Goal: Information Seeking & Learning: Check status

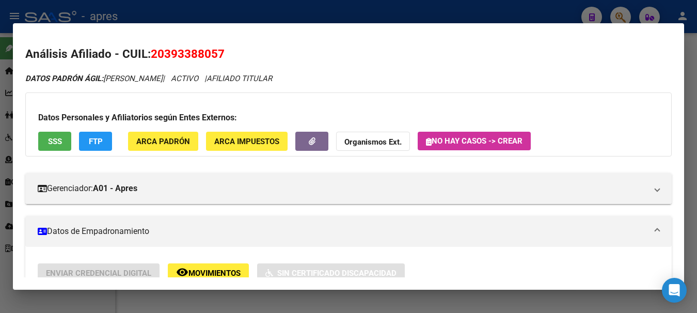
click at [528, 10] on div at bounding box center [348, 156] width 697 height 313
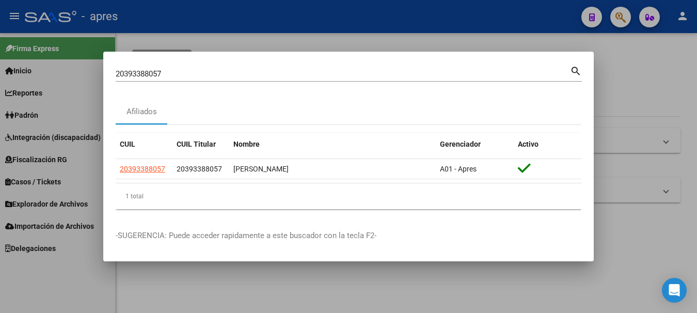
click at [467, 79] on div "20393388057 Buscar (apellido, dni, [PERSON_NAME], [PERSON_NAME], cuit, obra soc…" at bounding box center [343, 73] width 454 height 15
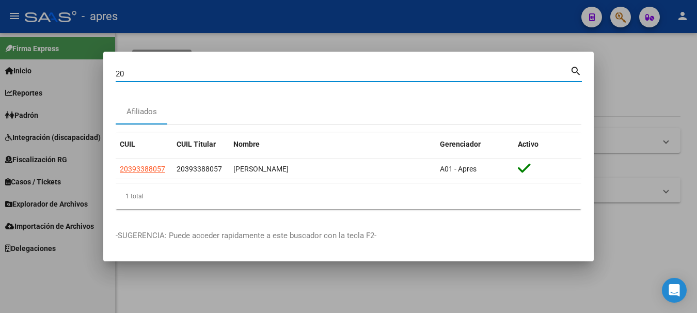
type input "2"
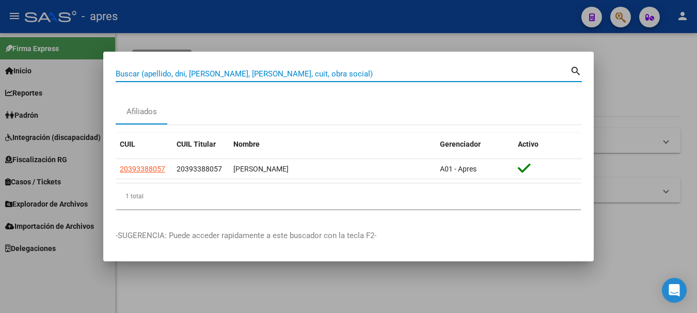
paste input "39092299"
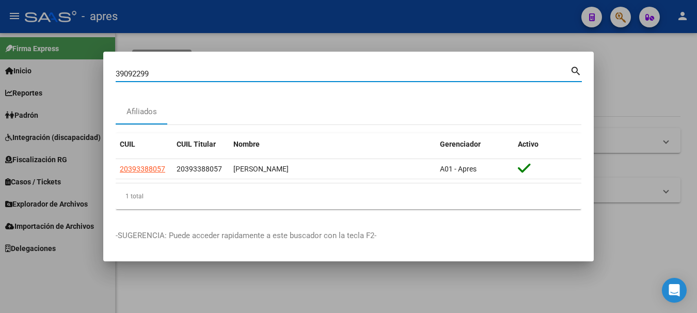
type input "39092299"
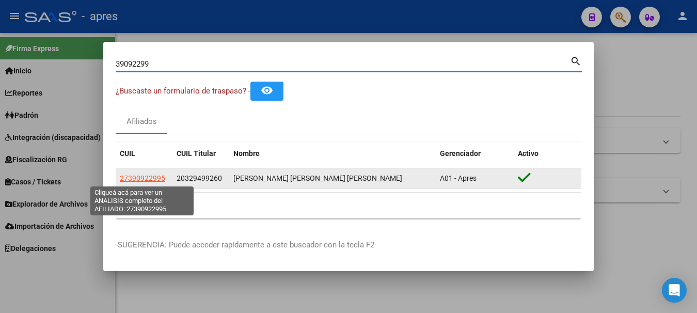
click at [147, 179] on span "27390922995" at bounding box center [142, 178] width 45 height 8
type textarea "27390922995"
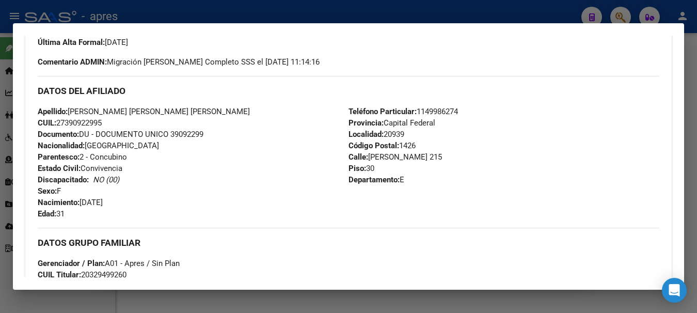
scroll to position [258, 0]
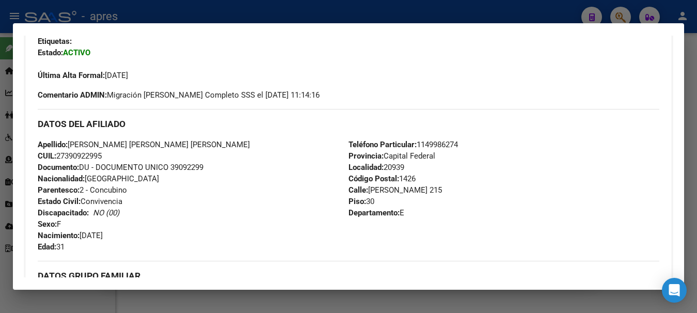
drag, startPoint x: 68, startPoint y: 155, endPoint x: 103, endPoint y: 155, distance: 34.6
click at [102, 155] on span "CUIL: 27390922995" at bounding box center [70, 155] width 64 height 9
copy span "39092299"
click at [338, 14] on div at bounding box center [348, 156] width 697 height 313
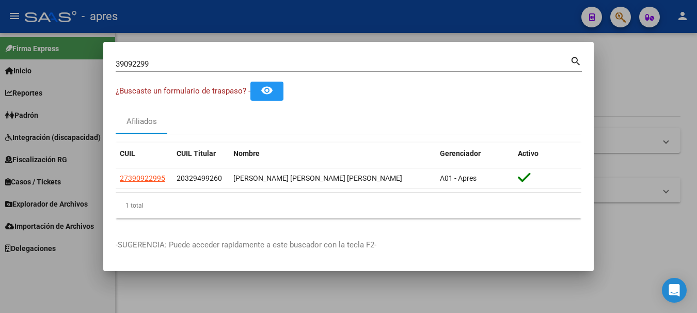
click at [0, 65] on html "menu - apres person Firma Express Inicio Calendario SSS Instructivos Contacto O…" at bounding box center [348, 156] width 697 height 313
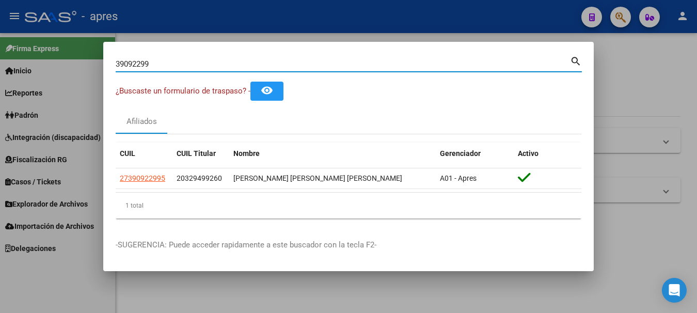
paste input "2949926"
type input "32949926"
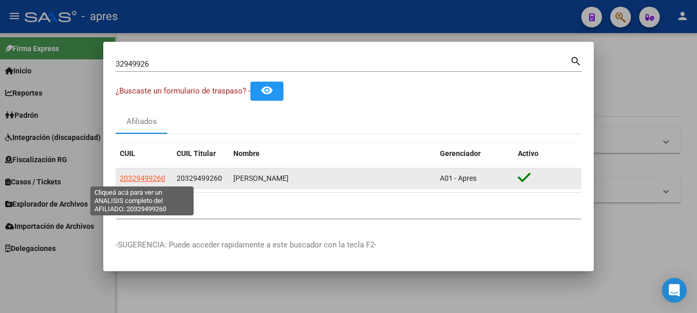
click at [149, 179] on span "20329499260" at bounding box center [142, 178] width 45 height 8
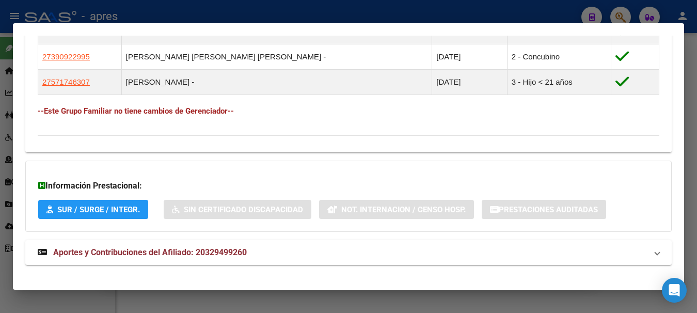
scroll to position [631, 0]
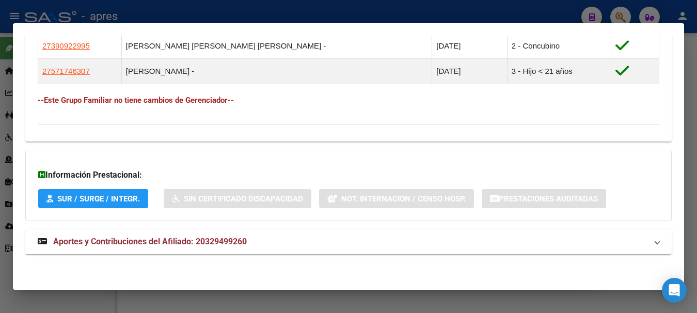
click at [157, 243] on span "Aportes y Contribuciones del Afiliado: 20329499260" at bounding box center [150, 242] width 194 height 10
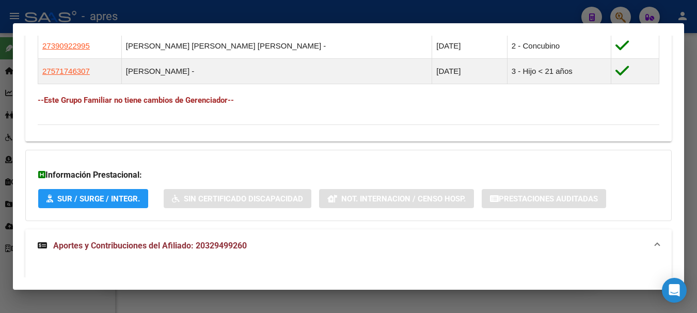
click at [179, 244] on span "Aportes y Contribuciones del Afiliado: 20329499260" at bounding box center [150, 246] width 194 height 10
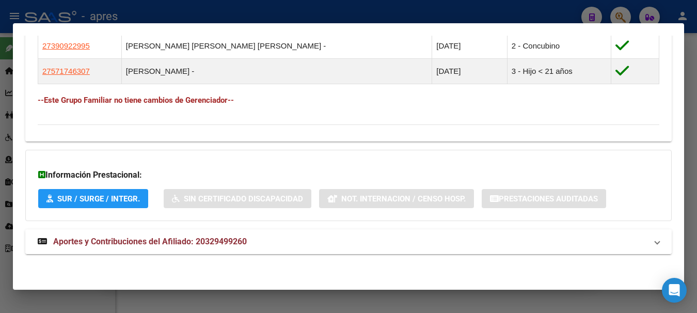
click at [58, 241] on span "Aportes y Contribuciones del Afiliado: 20329499260" at bounding box center [150, 242] width 194 height 10
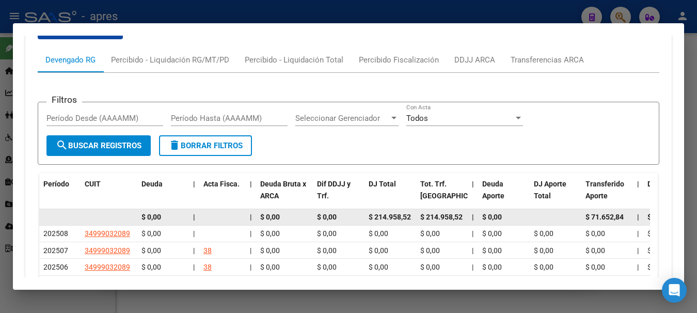
scroll to position [889, 0]
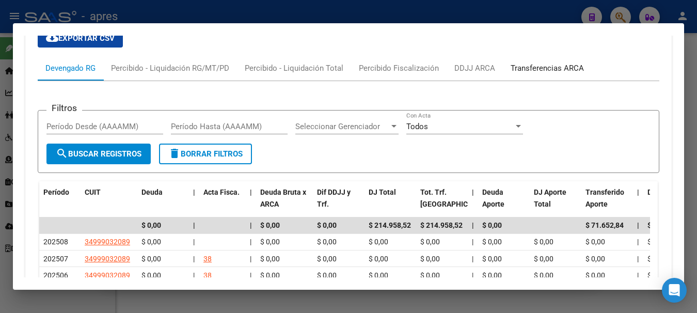
click at [551, 71] on div "Transferencias ARCA" at bounding box center [547, 67] width 73 height 11
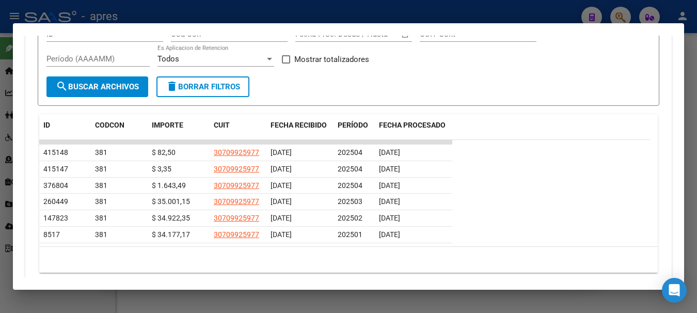
scroll to position [992, 0]
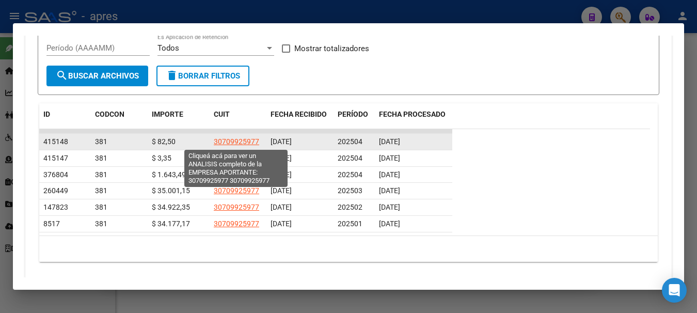
click at [252, 140] on span "30709925977" at bounding box center [236, 141] width 45 height 8
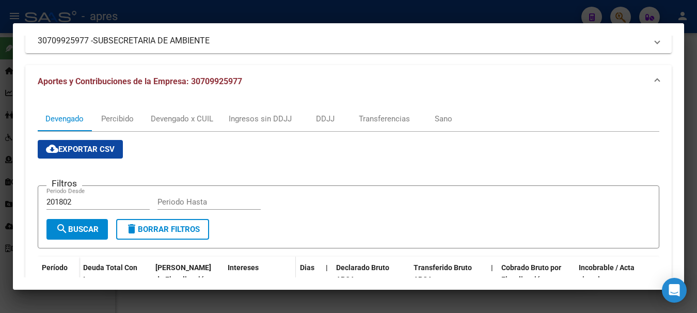
scroll to position [97, 0]
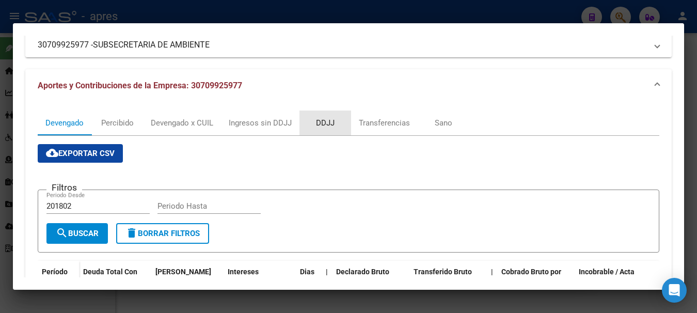
click at [325, 122] on div "DDJJ" at bounding box center [325, 122] width 19 height 11
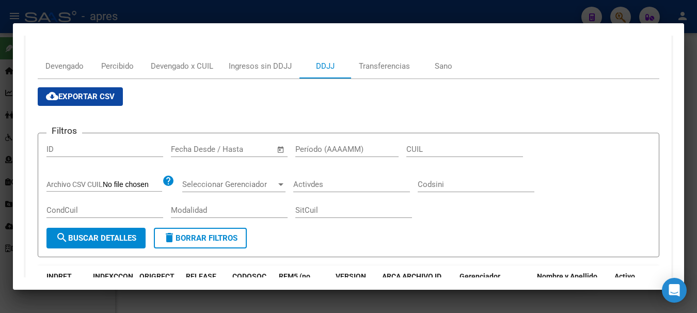
scroll to position [103, 0]
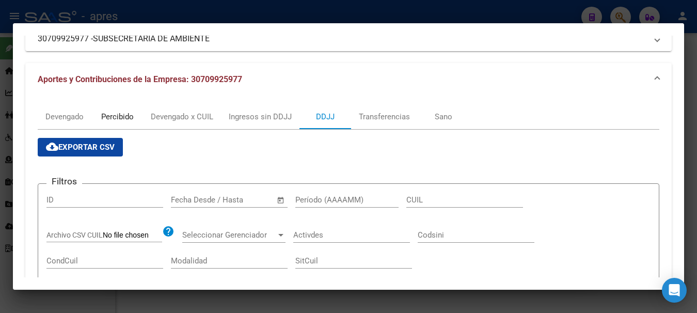
click at [116, 114] on div "Percibido" at bounding box center [117, 116] width 33 height 11
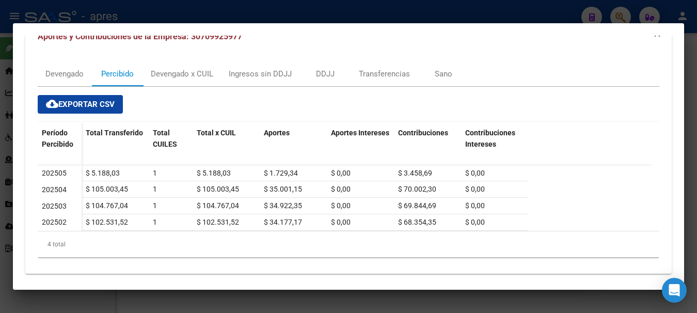
scroll to position [154, 0]
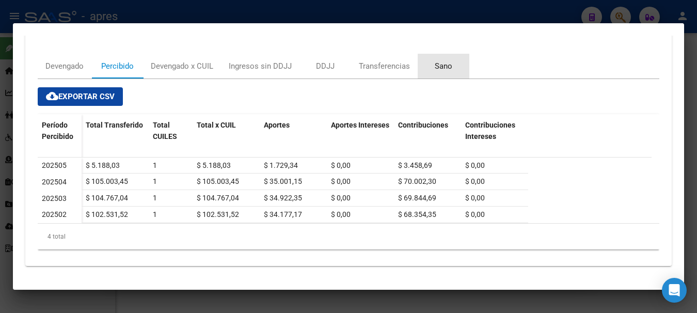
click at [443, 71] on div "Sano" at bounding box center [444, 65] width 18 height 11
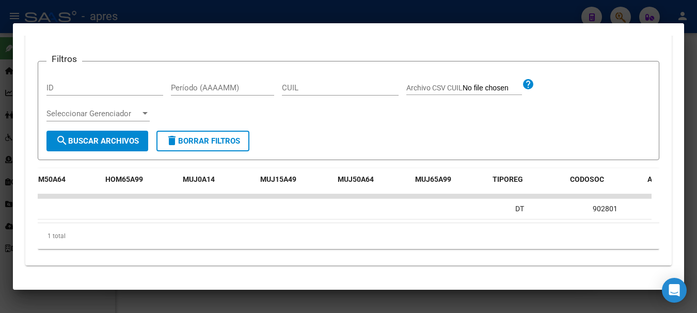
scroll to position [0, 1126]
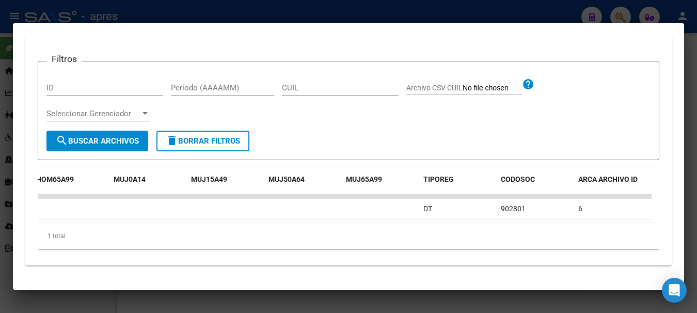
click at [105, 11] on div at bounding box center [348, 156] width 697 height 313
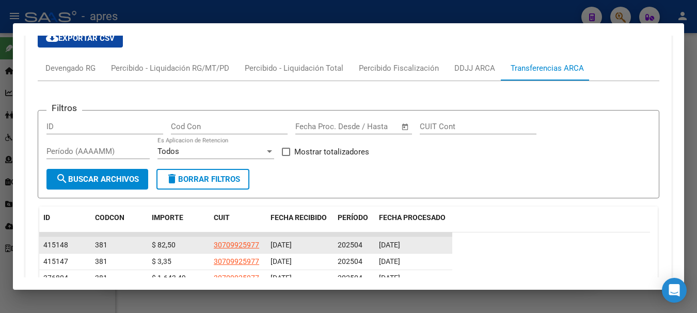
scroll to position [837, 0]
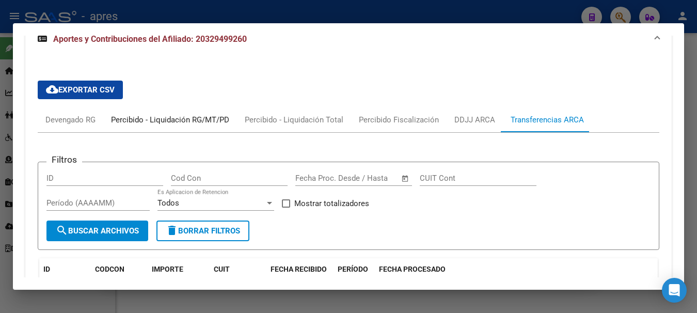
click at [190, 119] on div "Percibido - Liquidación RG/MT/PD" at bounding box center [170, 119] width 118 height 11
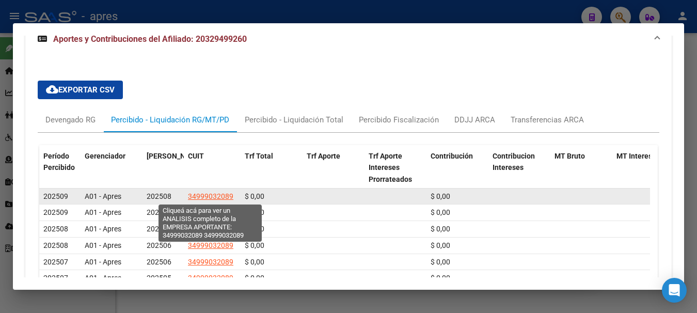
click at [197, 197] on span "34999032089" at bounding box center [210, 196] width 45 height 8
type textarea "34999032089"
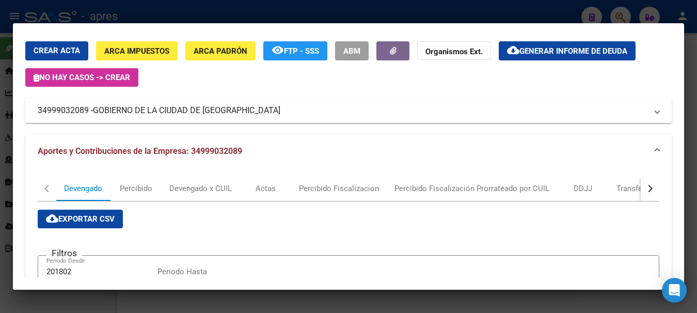
scroll to position [27, 0]
